Goal: Task Accomplishment & Management: Manage account settings

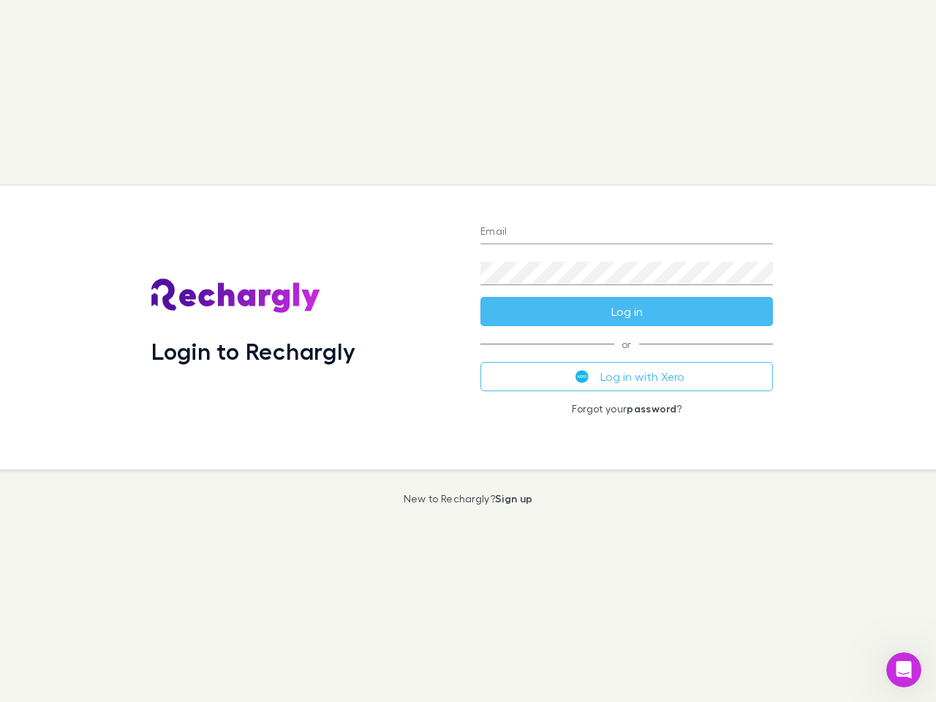
click at [468, 351] on div "Login to Rechargly" at bounding box center [304, 328] width 329 height 284
click at [626, 232] on input "Email" at bounding box center [626, 232] width 292 height 23
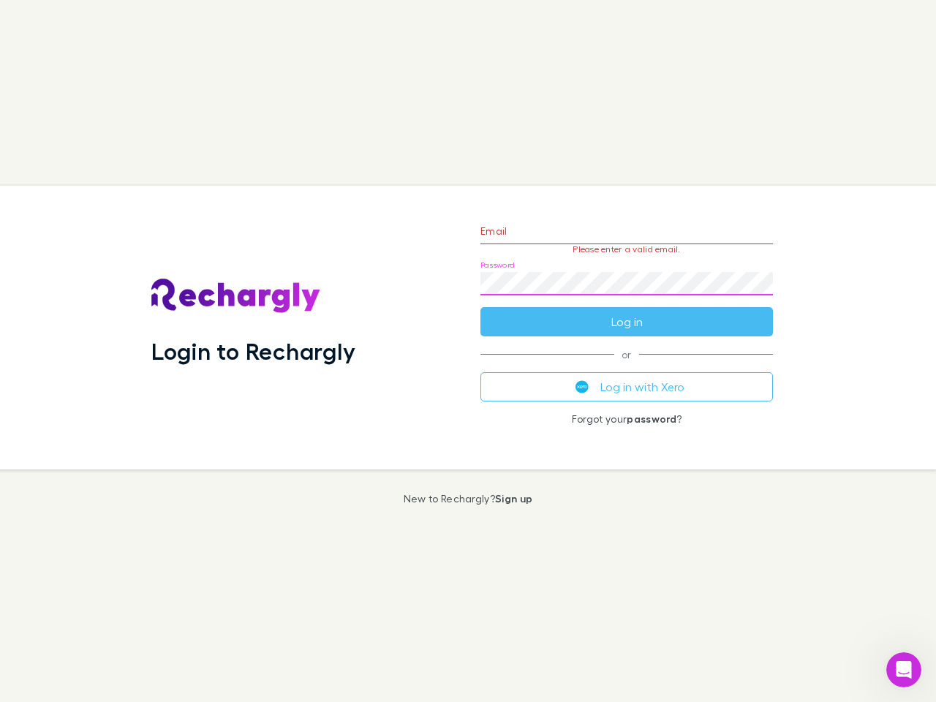
click at [626, 311] on form "Email Please enter a valid email. Password Log in" at bounding box center [626, 272] width 292 height 127
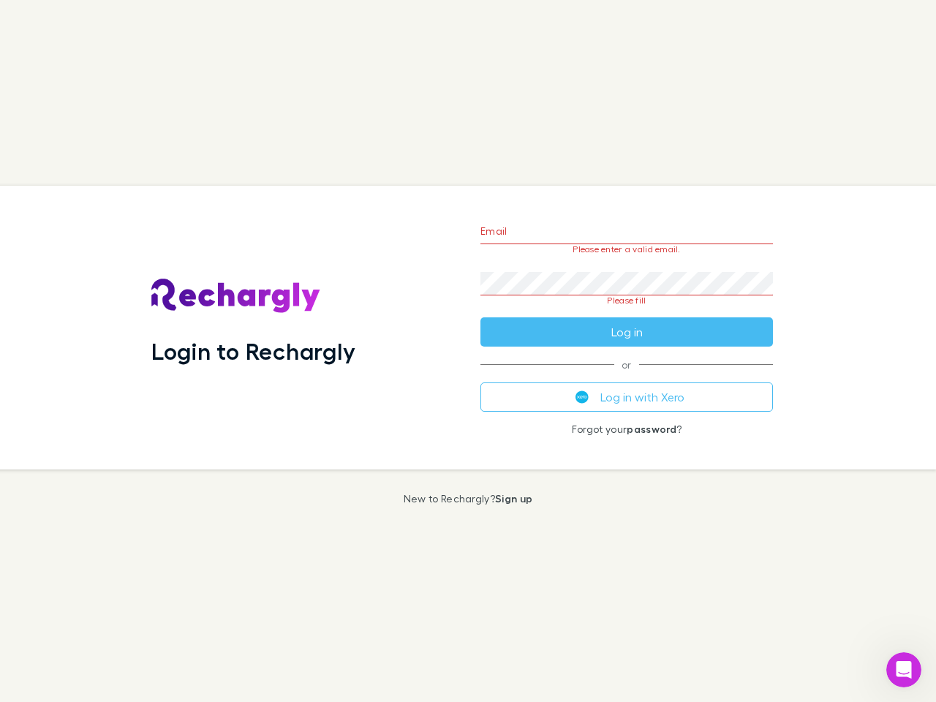
click at [626, 376] on div "Email Please enter a valid email. Password Please fill Log in or Log in with Xe…" at bounding box center [627, 328] width 316 height 284
